Goal: Transaction & Acquisition: Purchase product/service

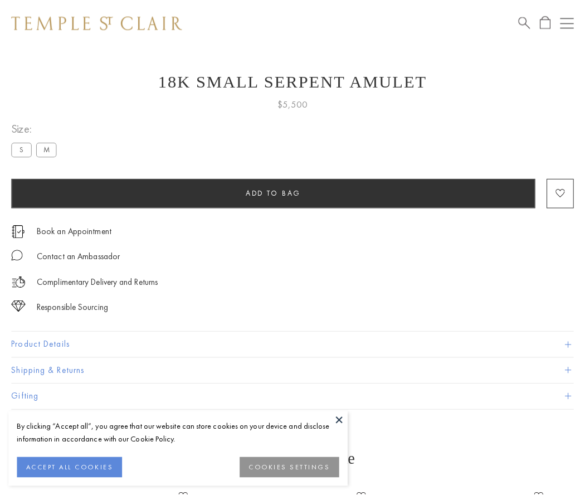
scroll to position [45, 0]
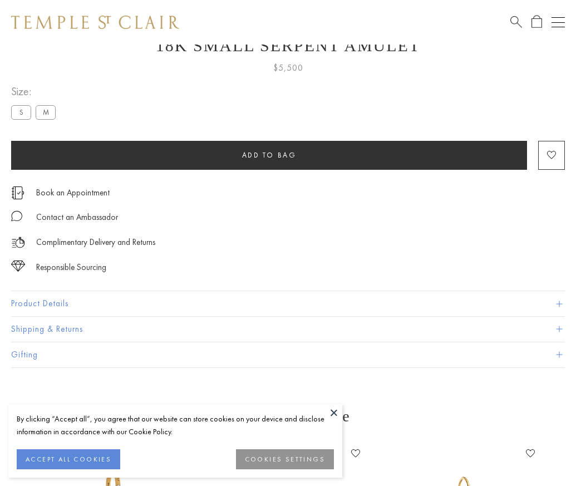
click at [269, 155] on span "Add to bag" at bounding box center [269, 154] width 55 height 9
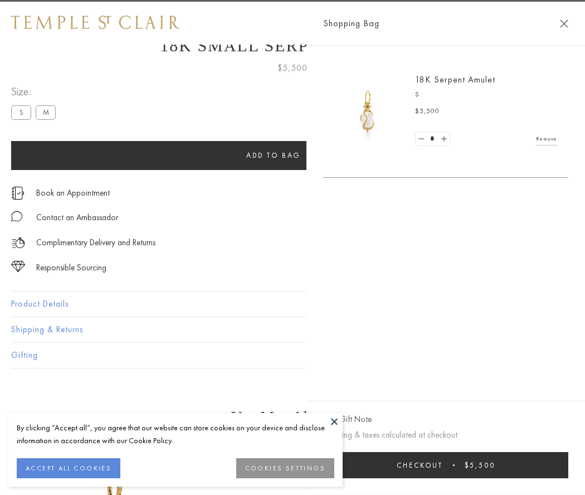
click at [453, 465] on button "Checkout $5,500" at bounding box center [445, 465] width 245 height 26
